Goal: Information Seeking & Learning: Find specific fact

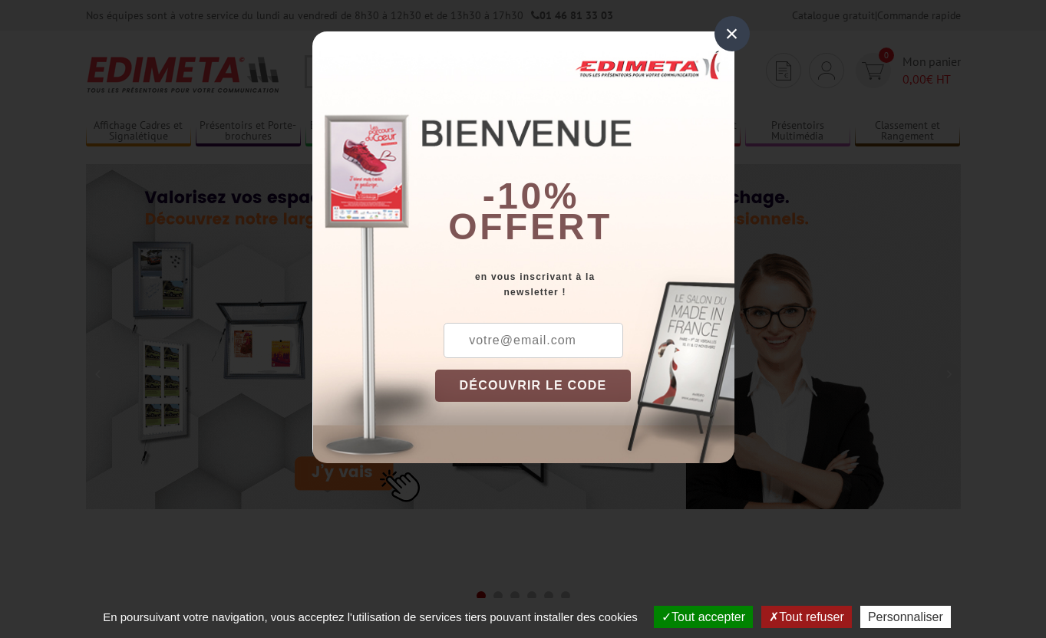
click at [733, 36] on div "×" at bounding box center [731, 33] width 35 height 35
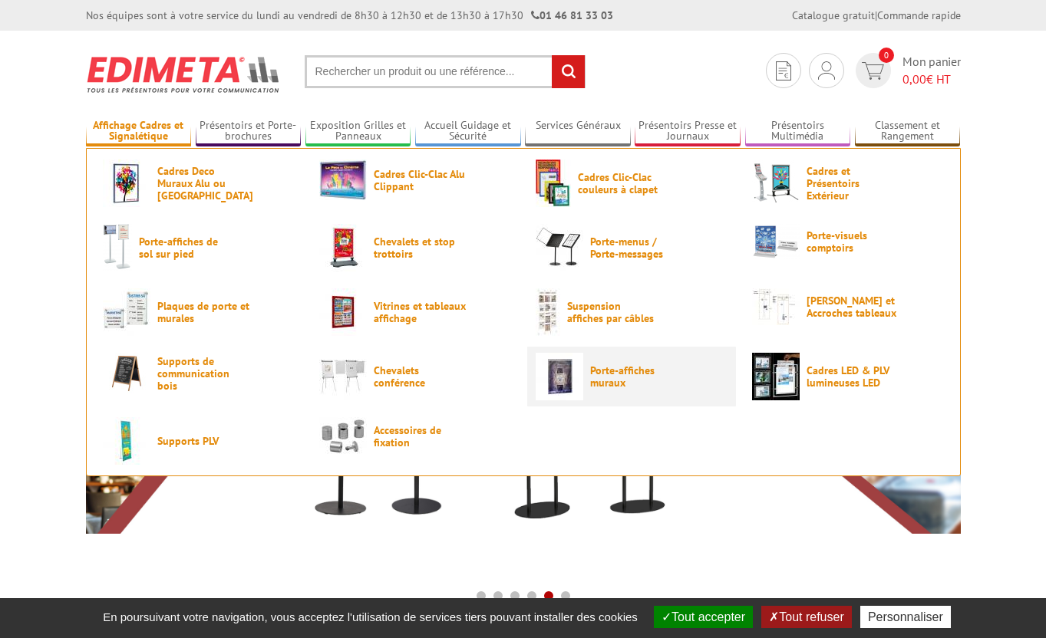
click at [632, 371] on span "Porte-affiches muraux" at bounding box center [636, 376] width 92 height 25
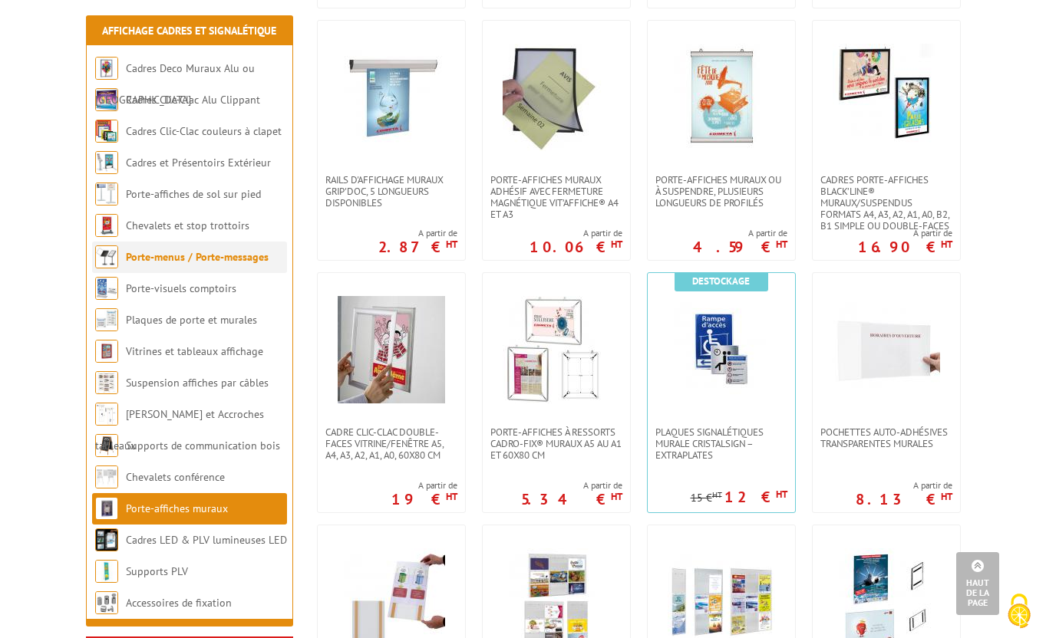
scroll to position [83, 0]
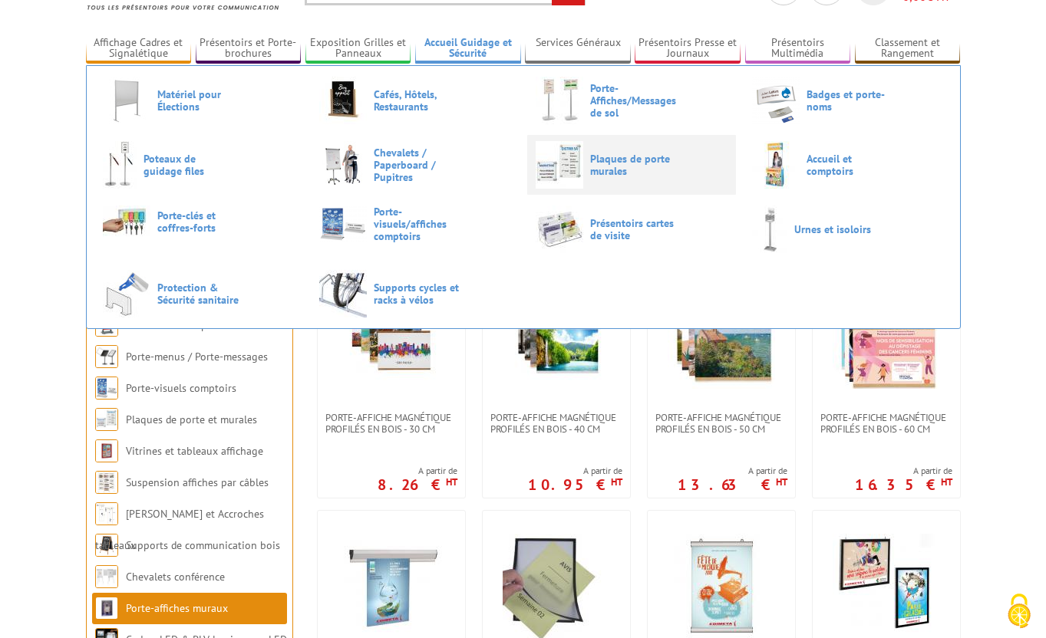
click at [616, 169] on span "Plaques de porte murales" at bounding box center [636, 165] width 92 height 25
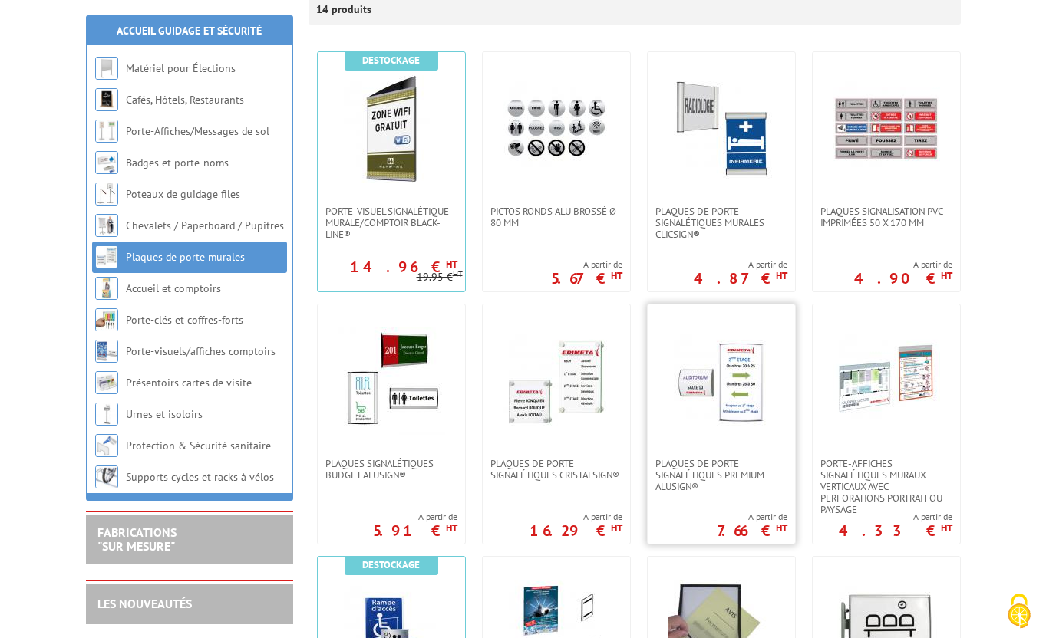
scroll to position [291, 0]
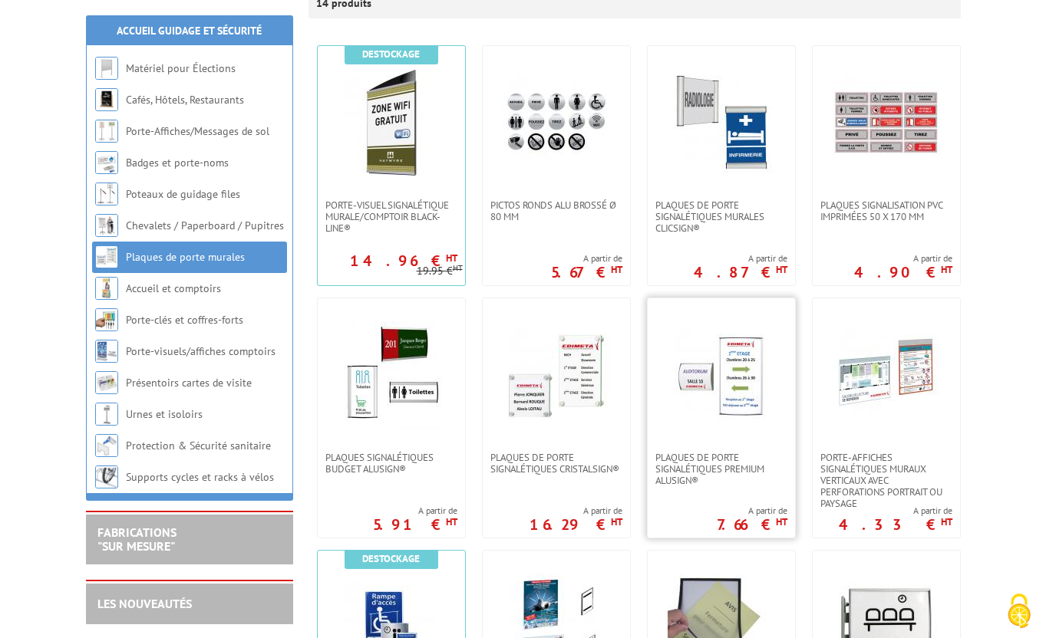
click at [711, 389] on img at bounding box center [720, 374] width 107 height 107
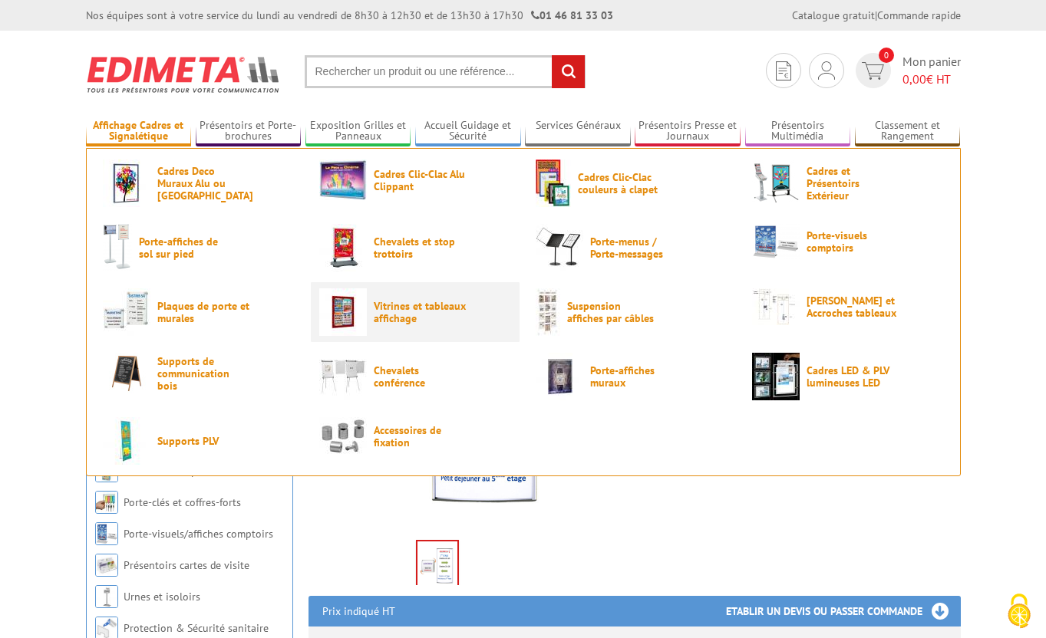
click at [390, 318] on span "Vitrines et tableaux affichage" at bounding box center [420, 312] width 92 height 25
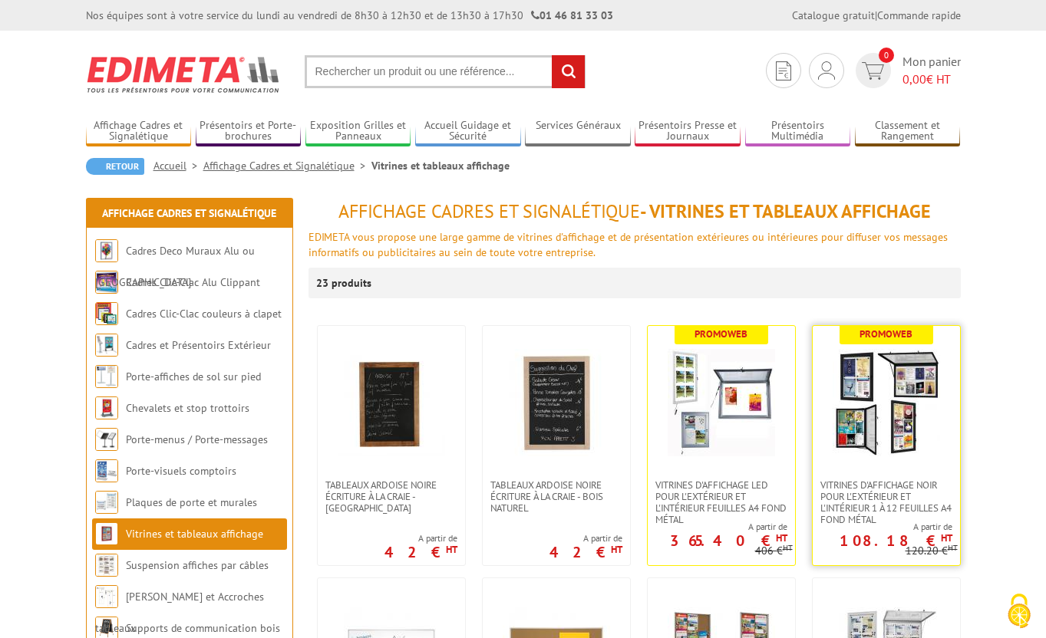
click at [861, 413] on img at bounding box center [885, 402] width 107 height 107
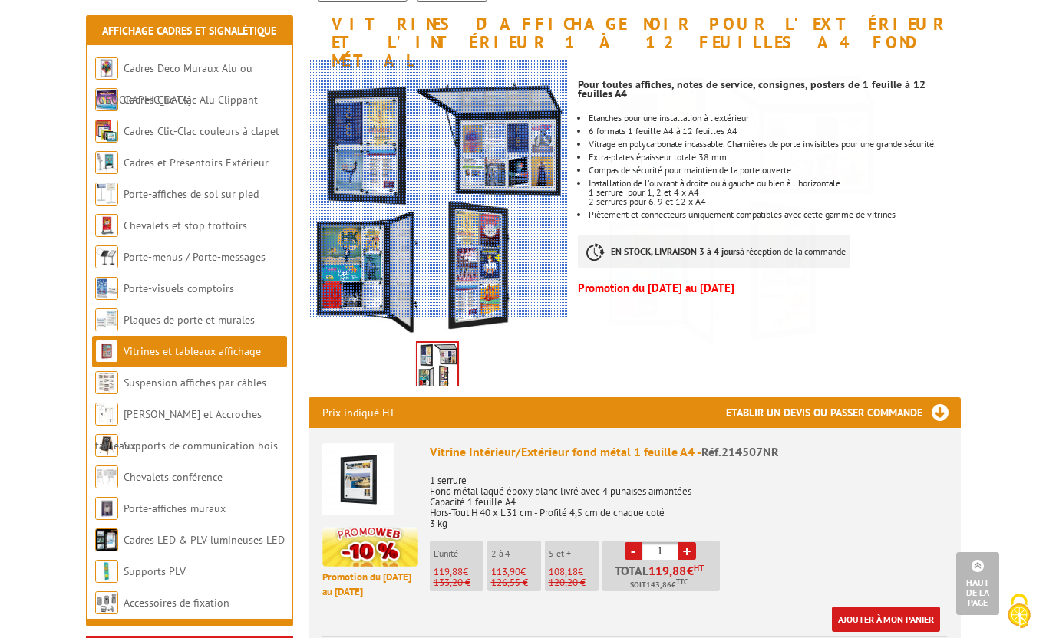
scroll to position [223, 0]
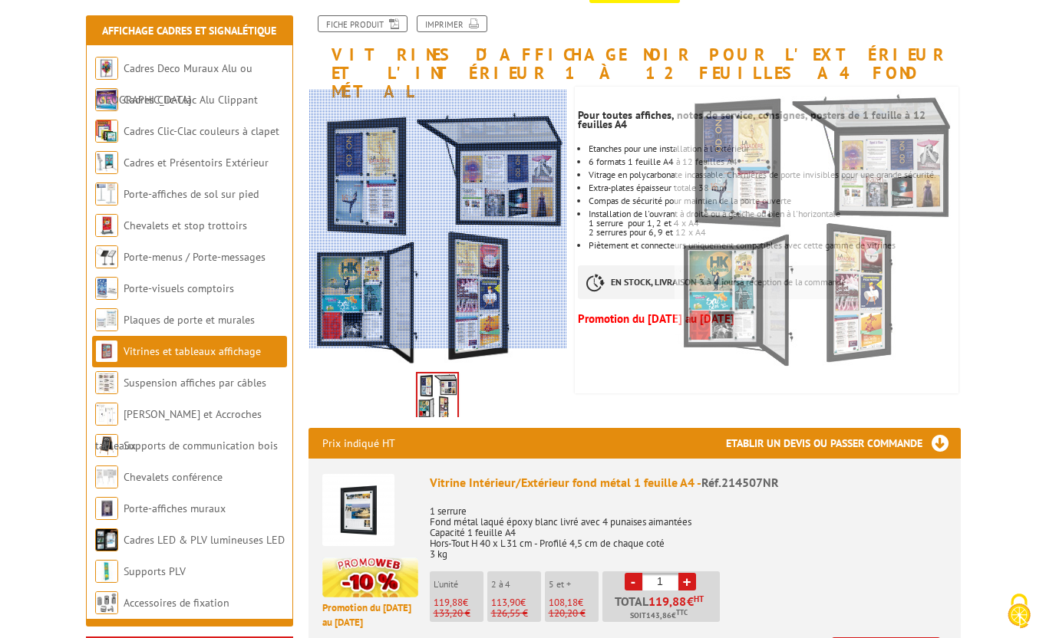
click at [490, 167] on div at bounding box center [393, 229] width 348 height 278
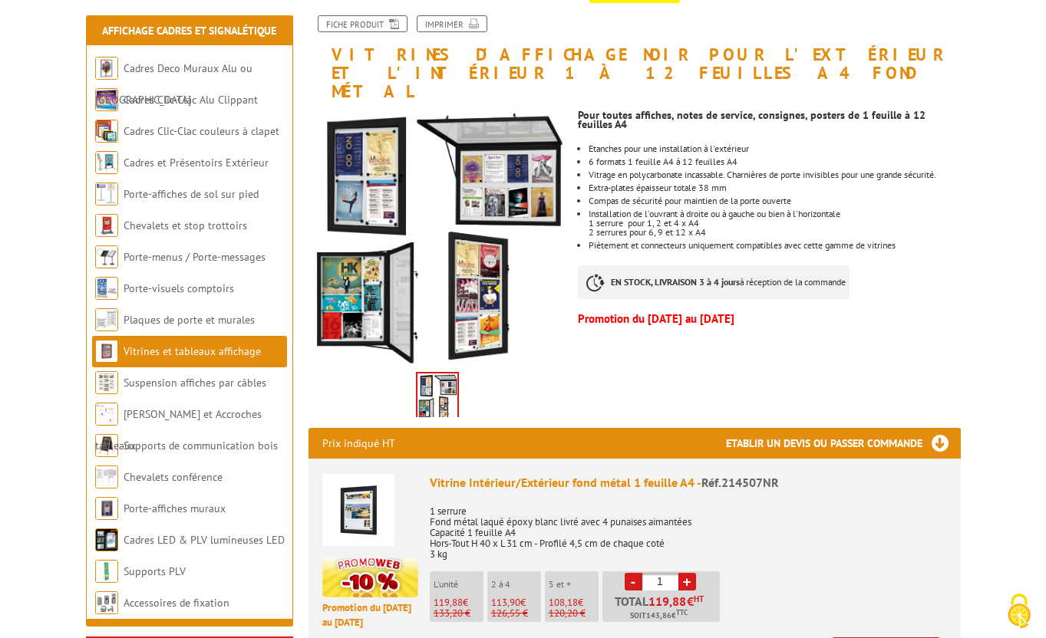
click at [443, 380] on img at bounding box center [437, 398] width 40 height 48
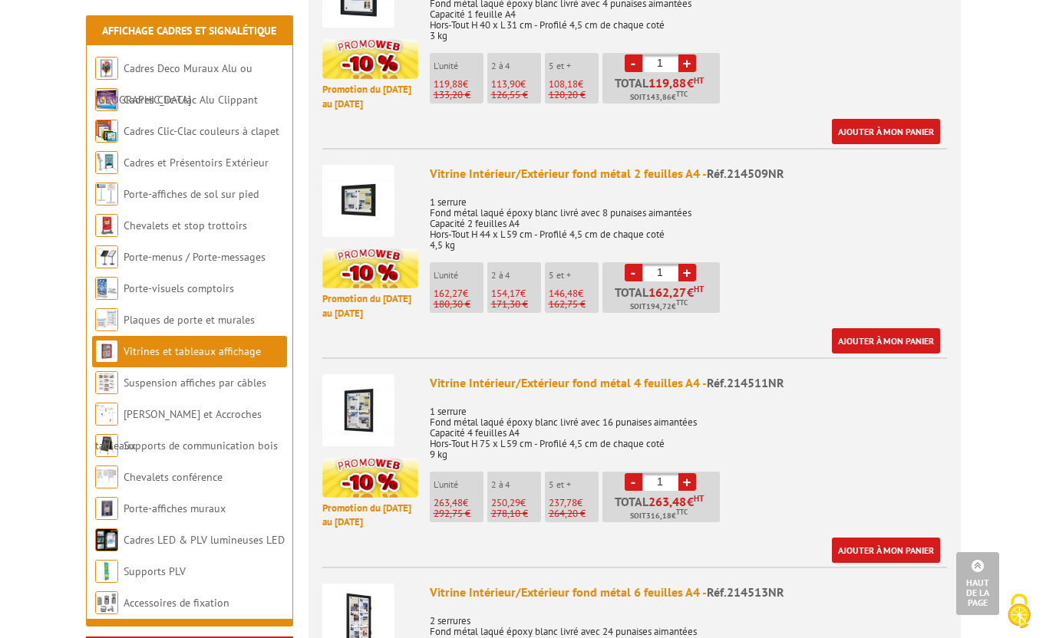
scroll to position [729, 0]
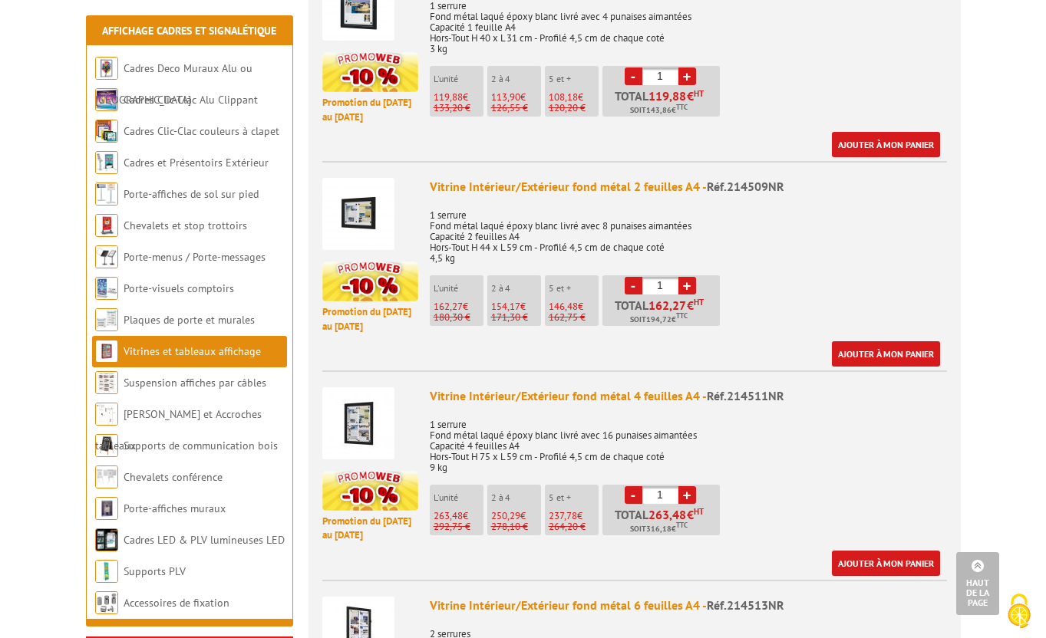
click at [363, 178] on img at bounding box center [358, 214] width 72 height 72
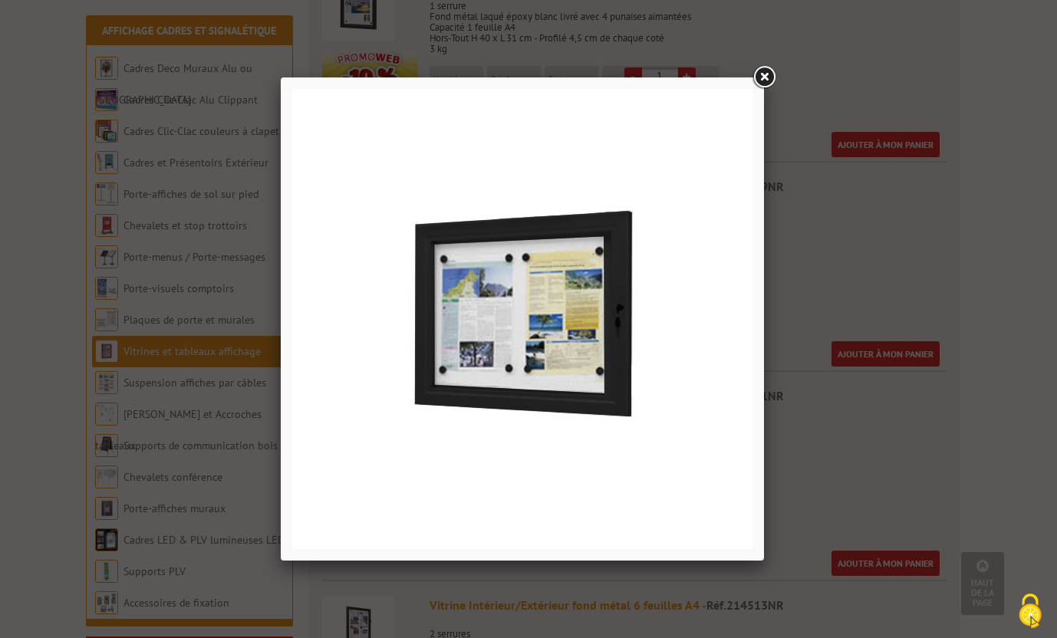
click at [776, 81] on link at bounding box center [764, 78] width 28 height 28
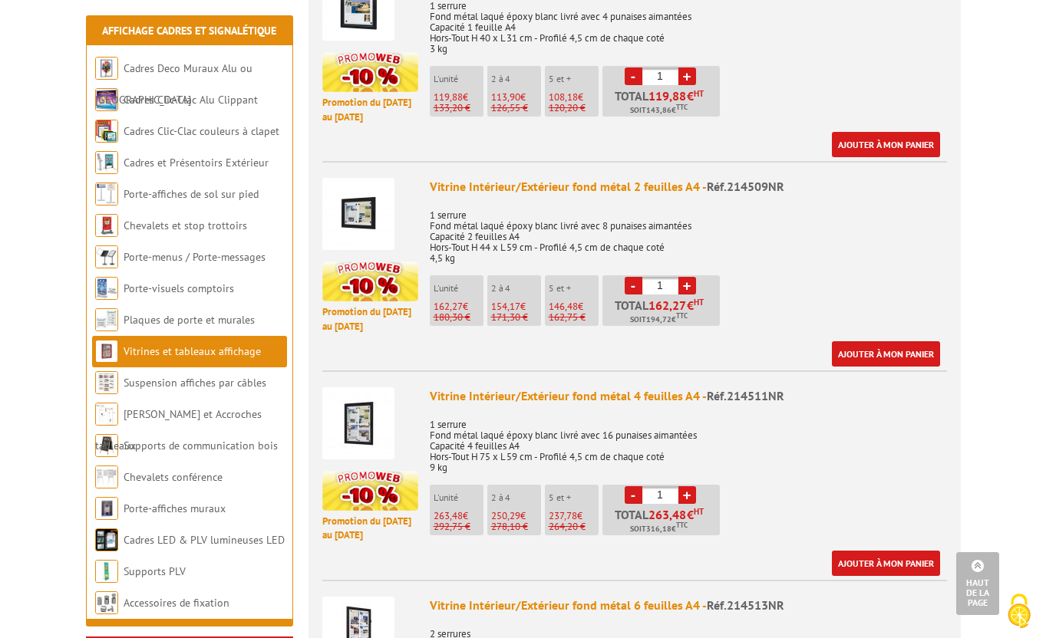
click at [351, 187] on img at bounding box center [358, 214] width 72 height 72
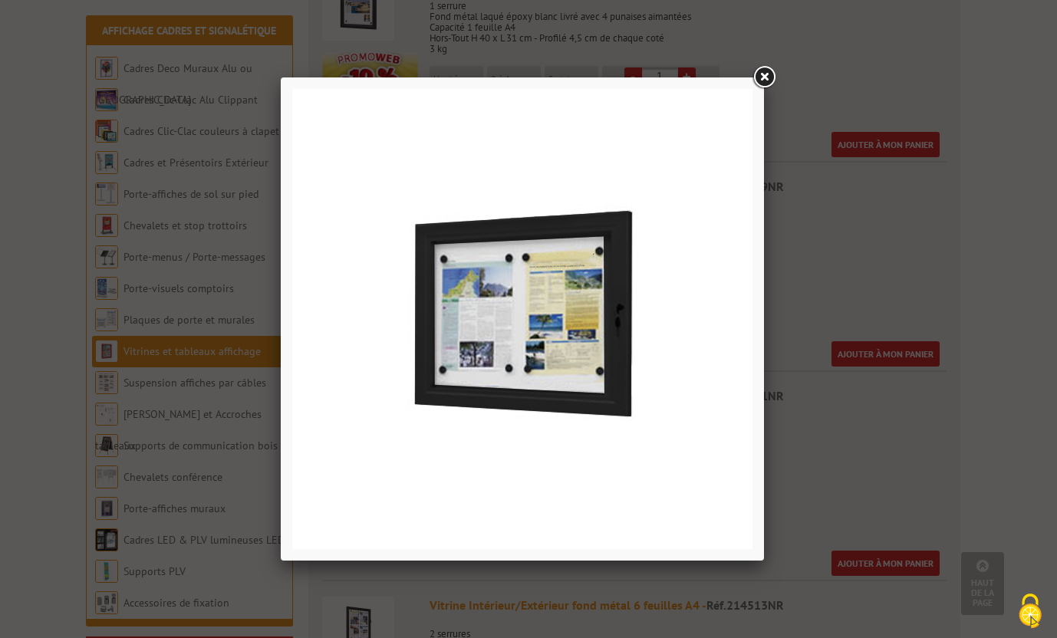
click at [766, 75] on link at bounding box center [764, 78] width 28 height 28
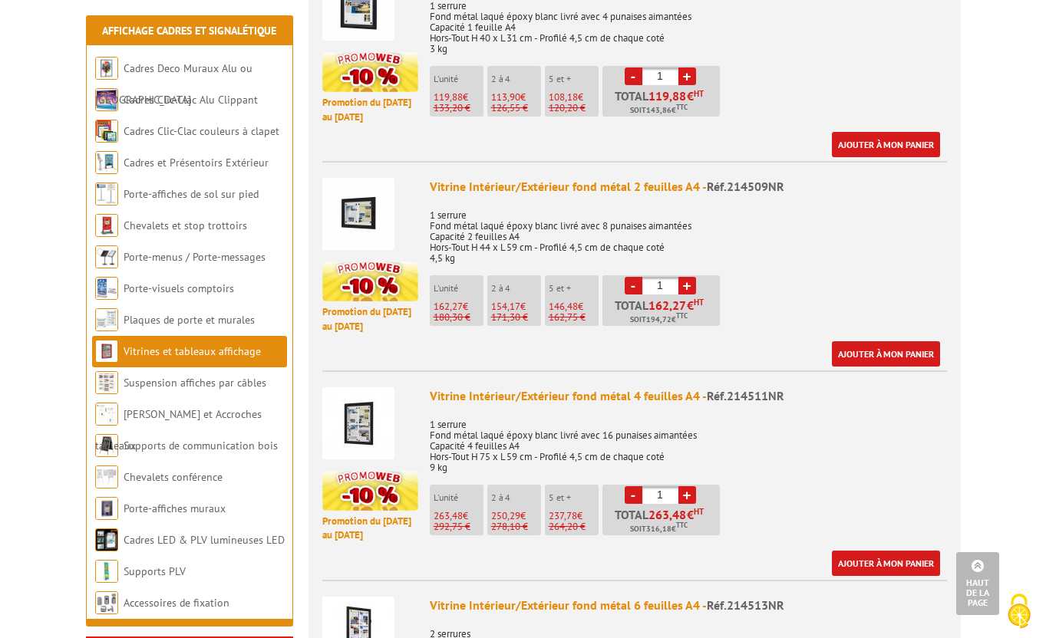
click at [371, 191] on img at bounding box center [358, 214] width 72 height 72
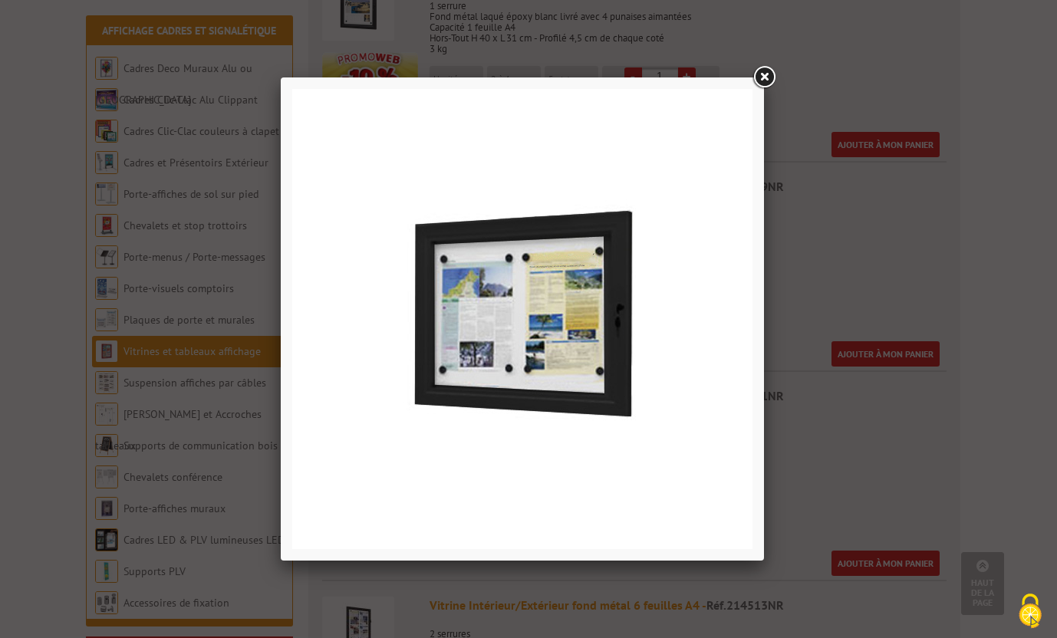
click at [766, 78] on link at bounding box center [764, 78] width 28 height 28
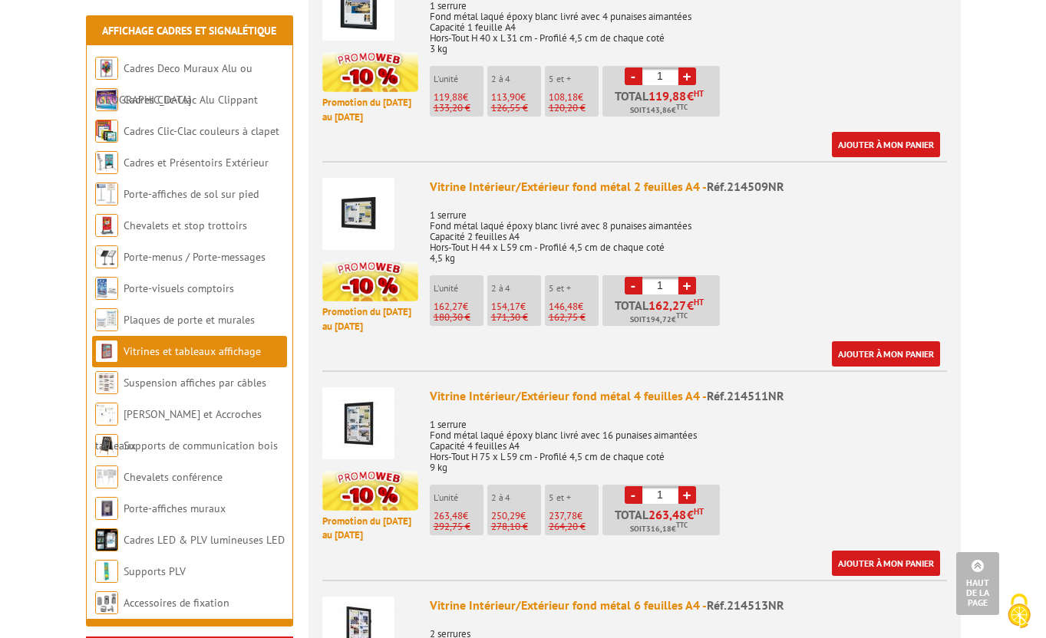
click at [598, 178] on div "Vitrine Intérieur/Extérieur fond métal 2 feuilles A4 - Réf.214509NR" at bounding box center [688, 187] width 517 height 18
click at [357, 191] on img at bounding box center [358, 214] width 72 height 72
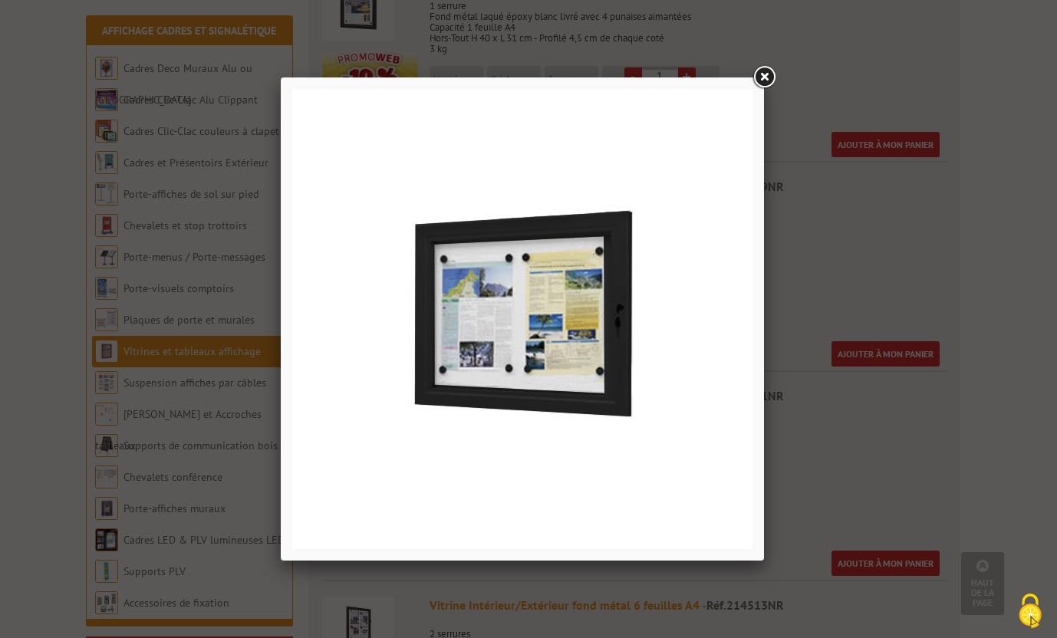
click at [761, 72] on link at bounding box center [764, 78] width 28 height 28
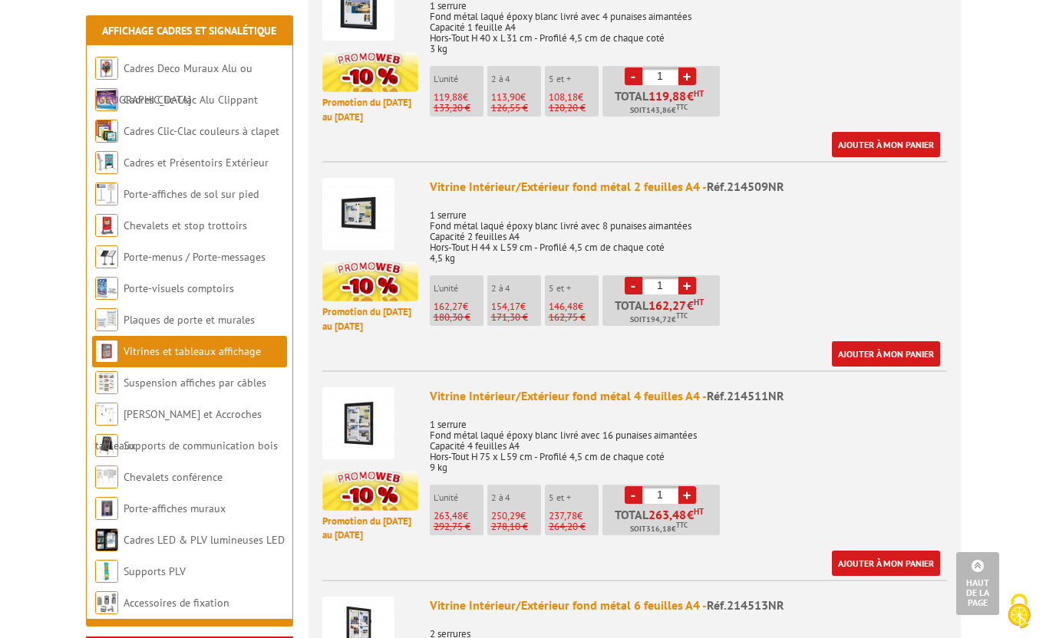
click at [743, 179] on span "Réf.214509NR" at bounding box center [745, 186] width 77 height 15
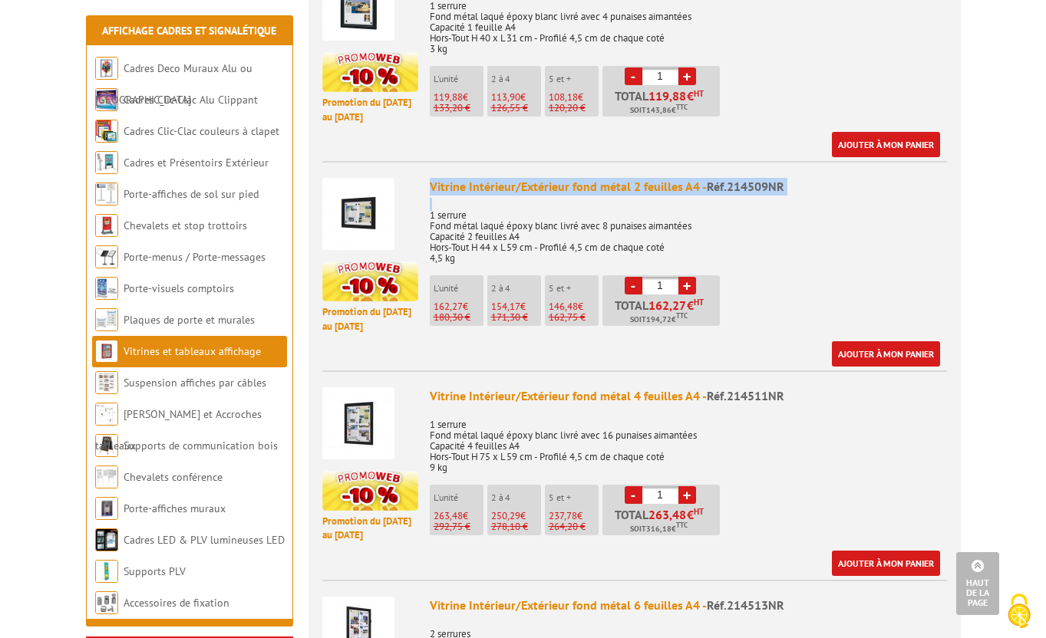
click at [743, 179] on span "Réf.214509NR" at bounding box center [745, 186] width 77 height 15
click at [749, 179] on span "Réf.214509NR" at bounding box center [745, 186] width 77 height 15
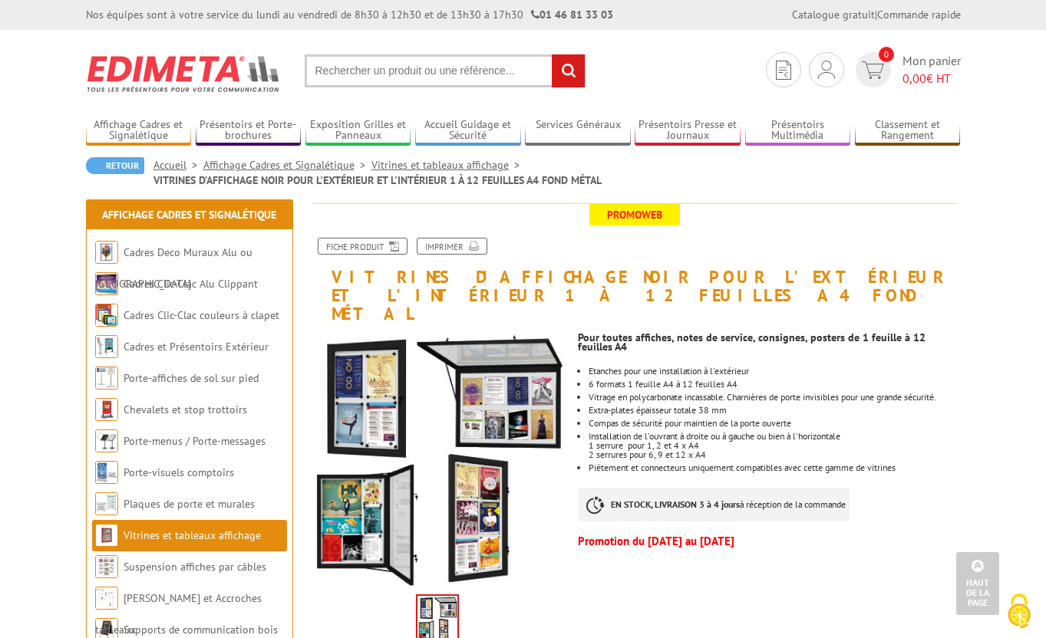
scroll to position [0, 0]
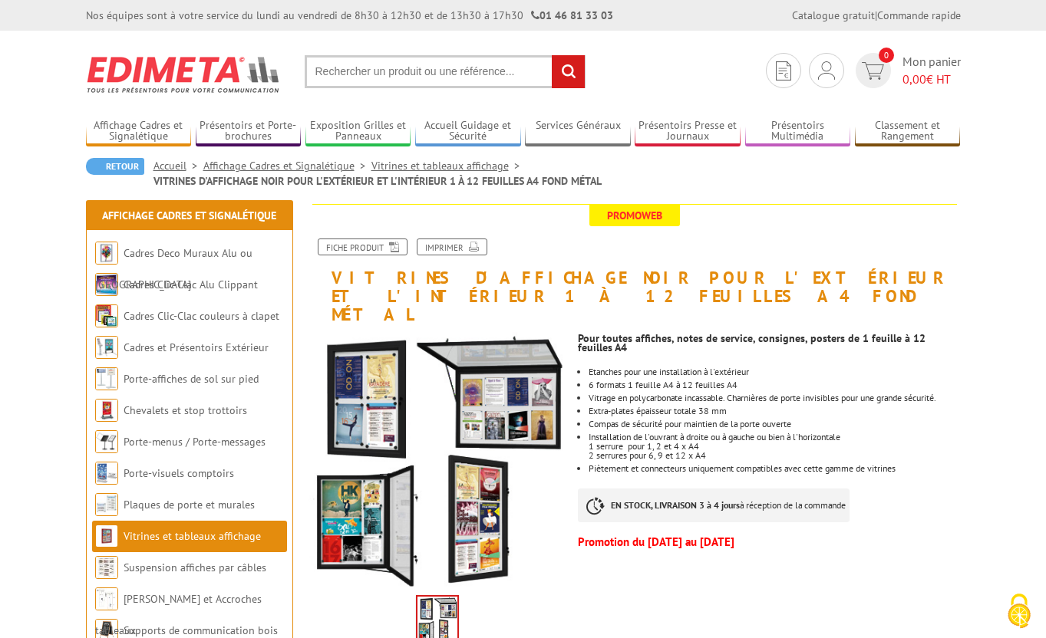
click at [364, 72] on input "text" at bounding box center [445, 71] width 281 height 33
paste input "214509NR"
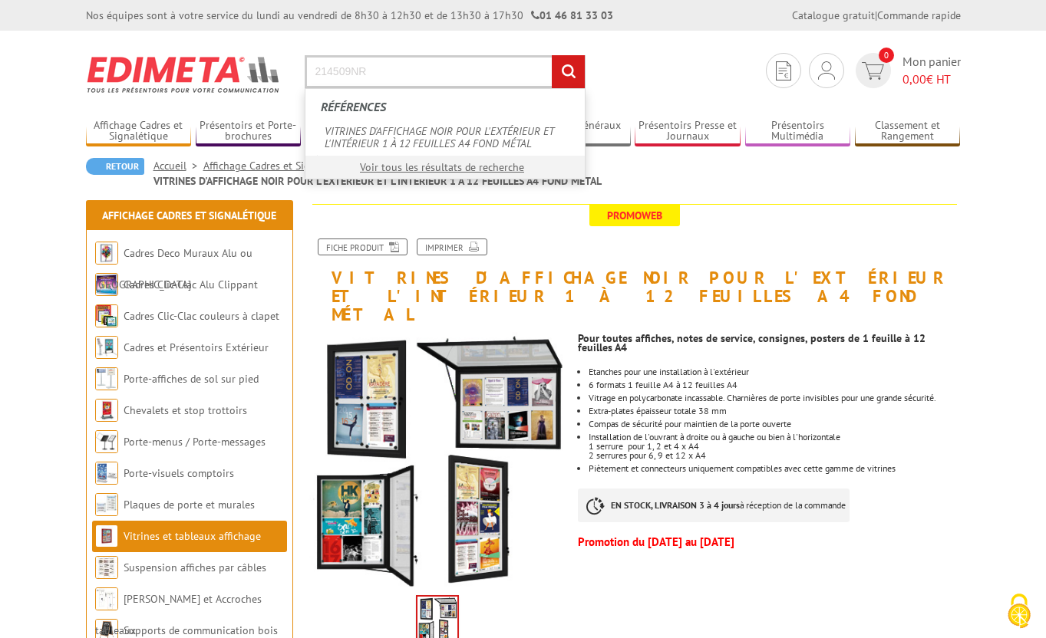
type input "214509NR"
click at [552, 55] on input "rechercher" at bounding box center [568, 71] width 33 height 33
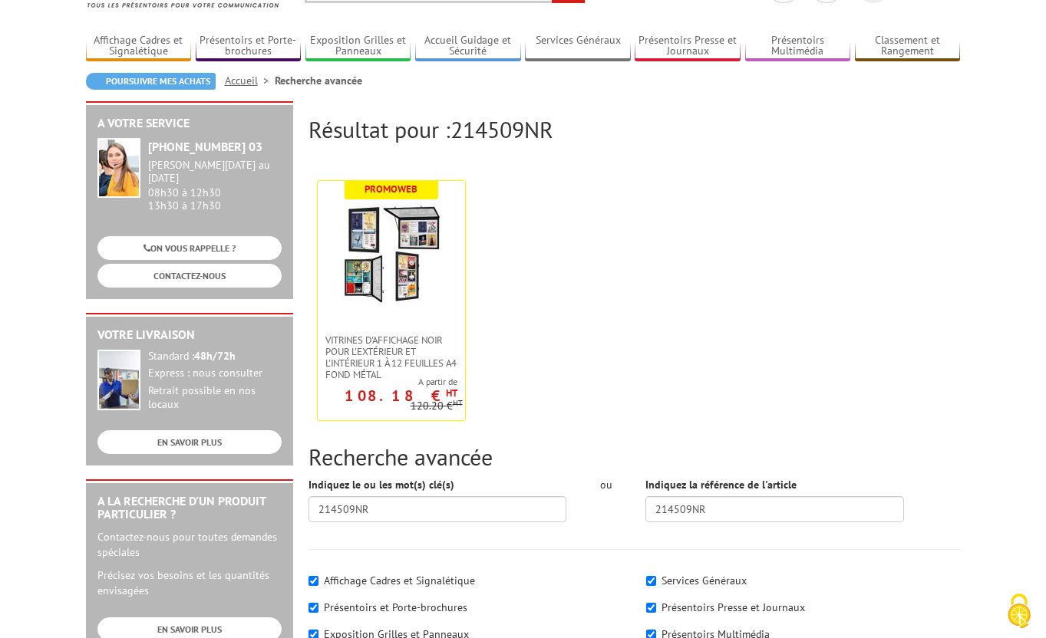
scroll to position [88, 0]
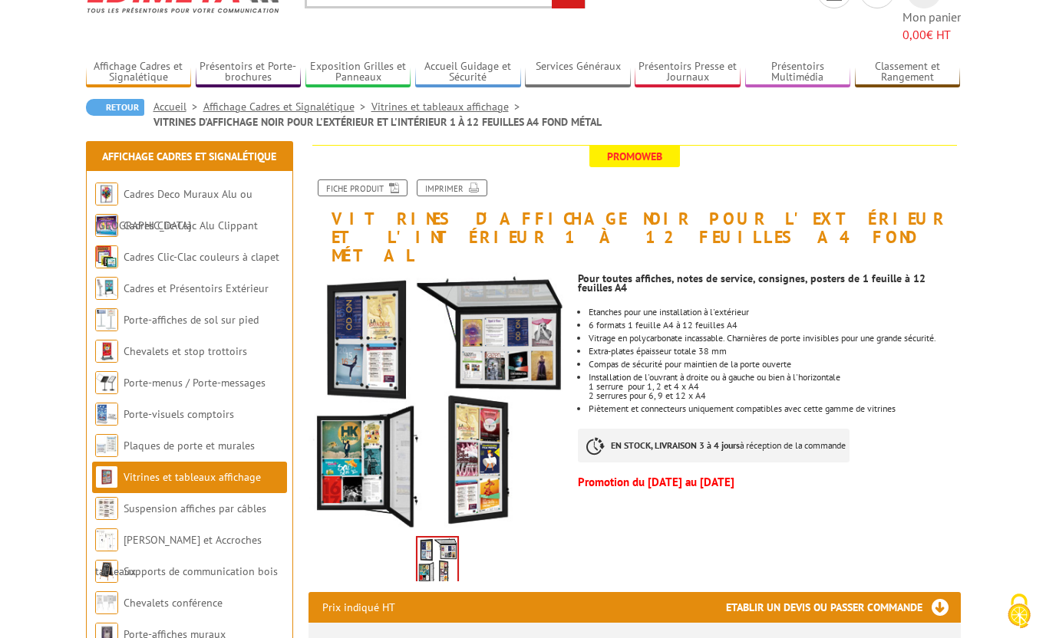
scroll to position [83, 0]
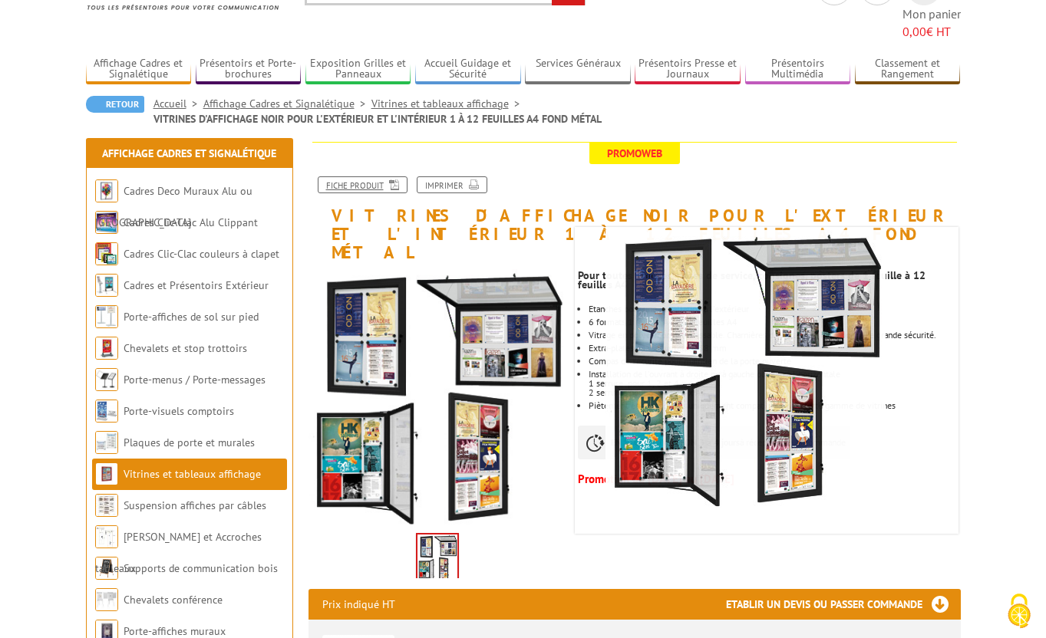
click at [345, 176] on link "Fiche produit" at bounding box center [363, 184] width 90 height 17
